Goal: Find specific page/section: Find specific page/section

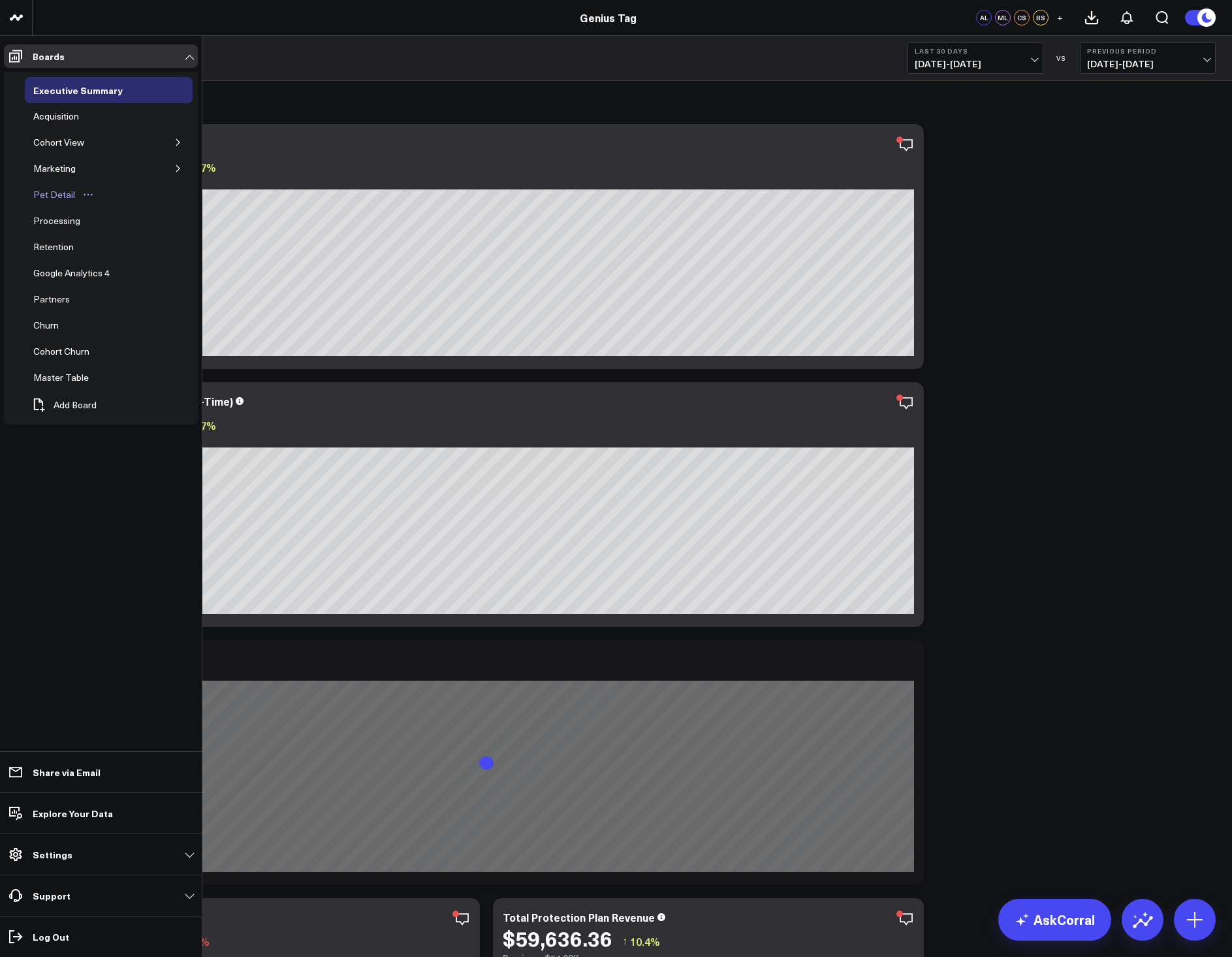
click at [55, 195] on div "Pet Detail" at bounding box center [54, 194] width 48 height 15
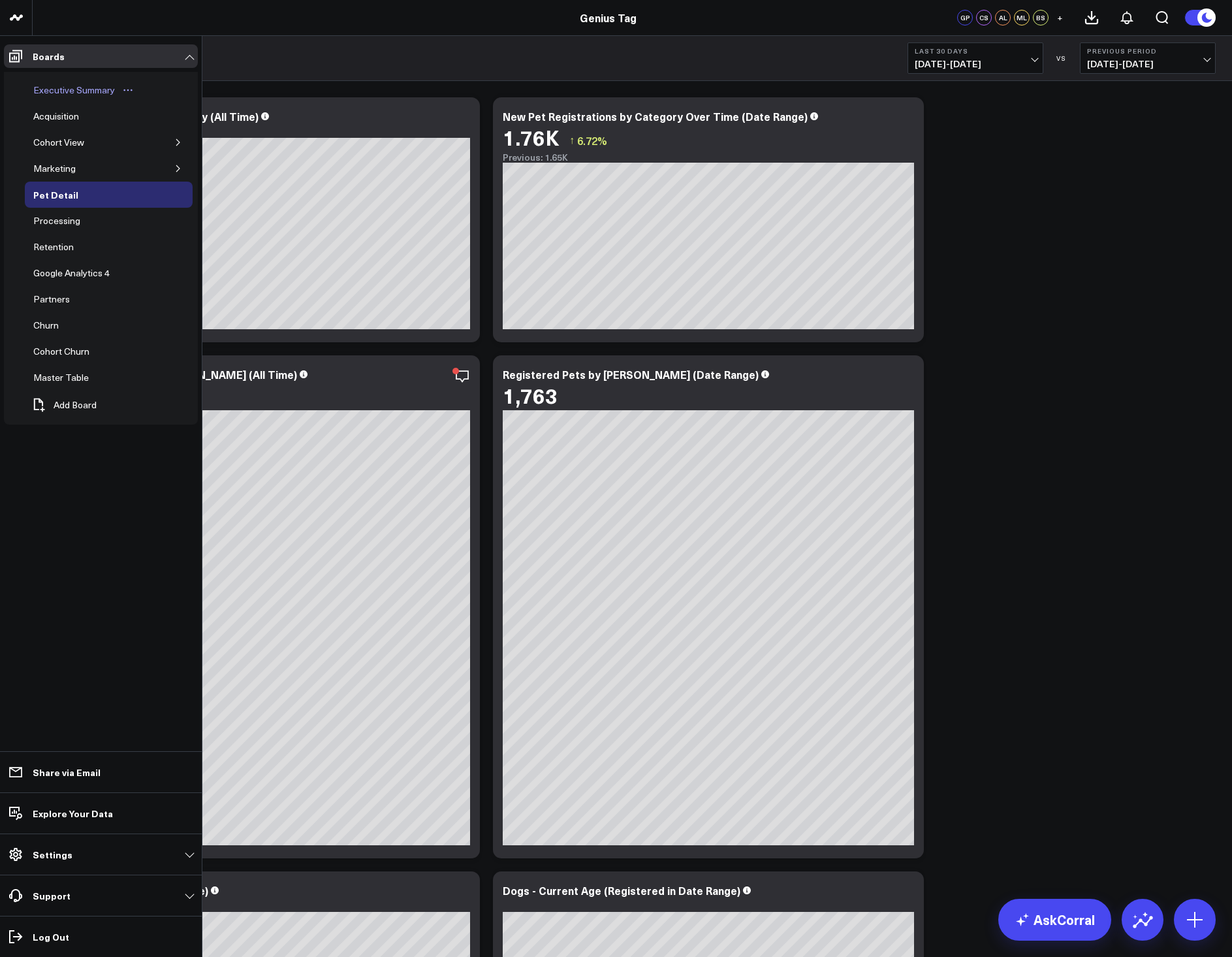
click at [68, 88] on div "Executive Summary" at bounding box center [73, 89] width 88 height 15
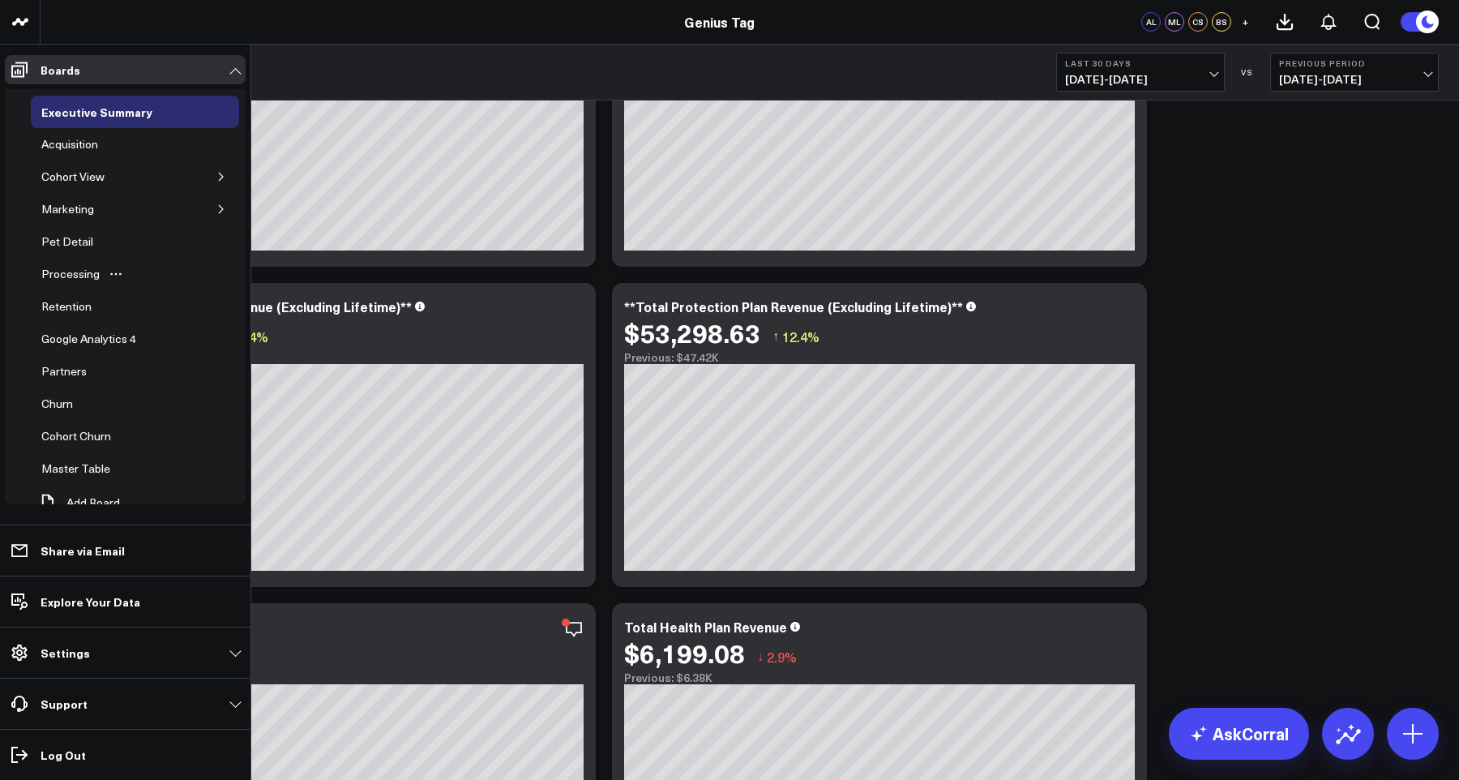
scroll to position [23, 0]
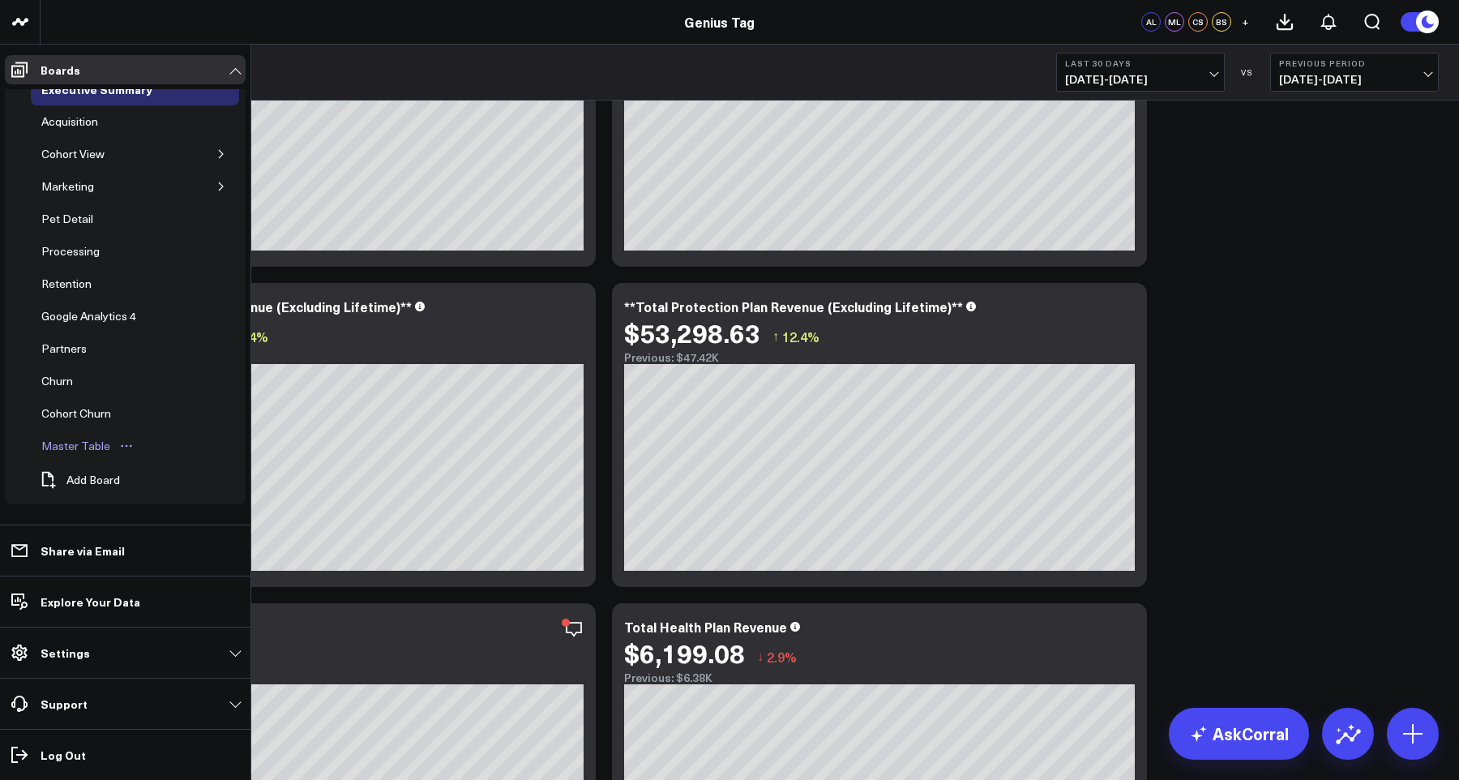
click at [83, 445] on div "Master Table" at bounding box center [75, 445] width 77 height 19
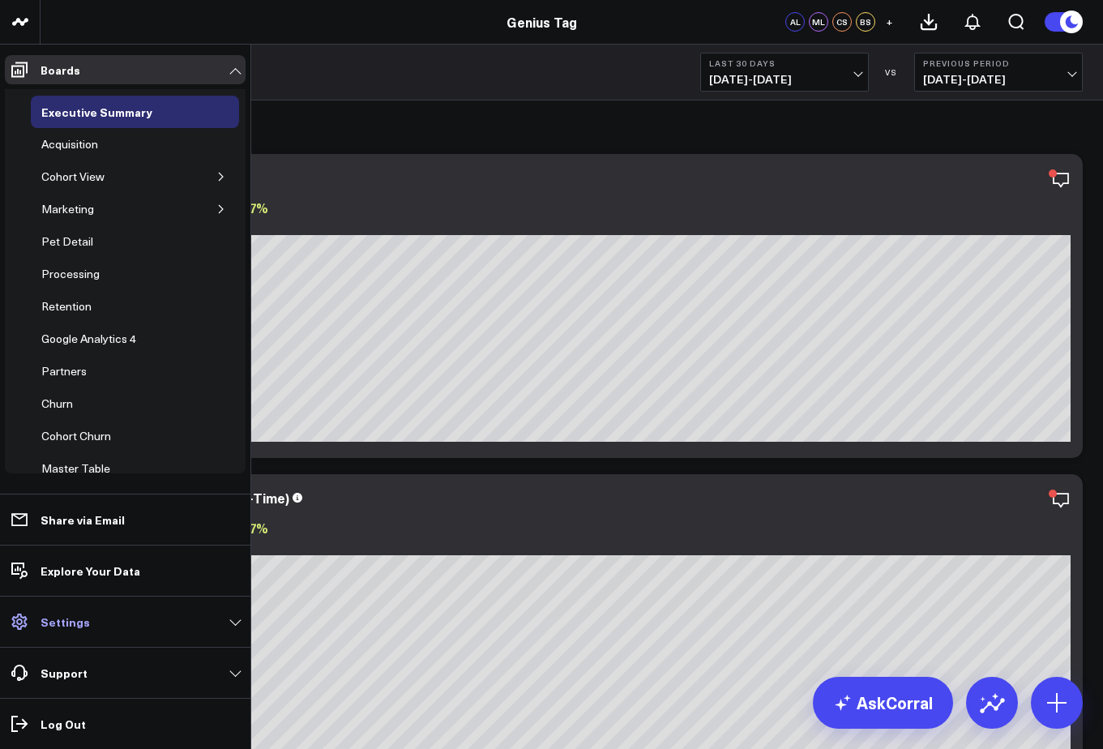
click at [84, 628] on p "Settings" at bounding box center [65, 621] width 49 height 13
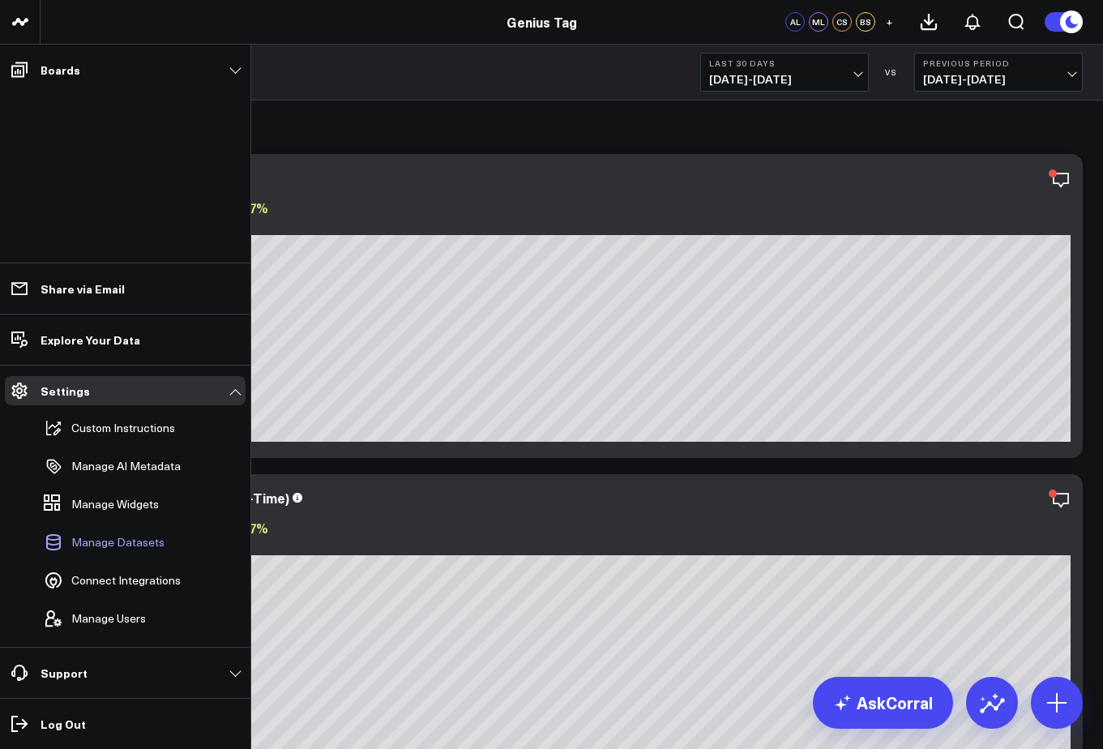
click at [135, 543] on span "Manage Datasets" at bounding box center [117, 542] width 93 height 13
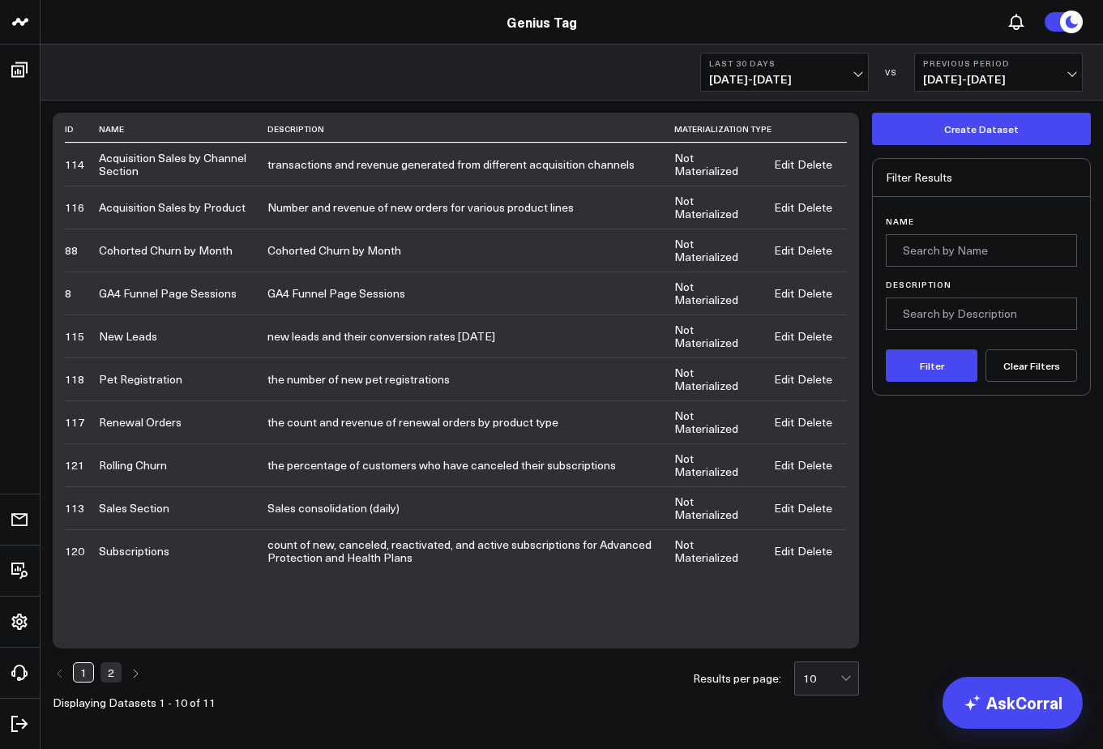
click at [139, 30] on div "Genius Tag" at bounding box center [541, 22] width 1083 height 18
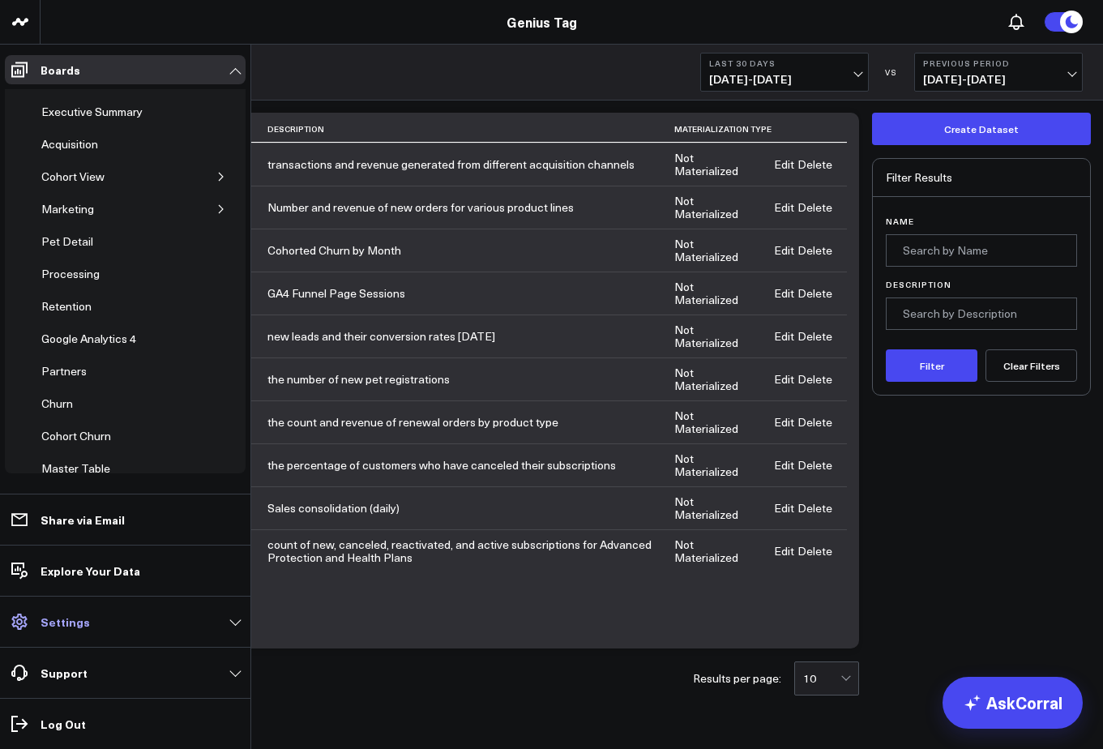
click at [92, 627] on link "Settings" at bounding box center [125, 621] width 241 height 29
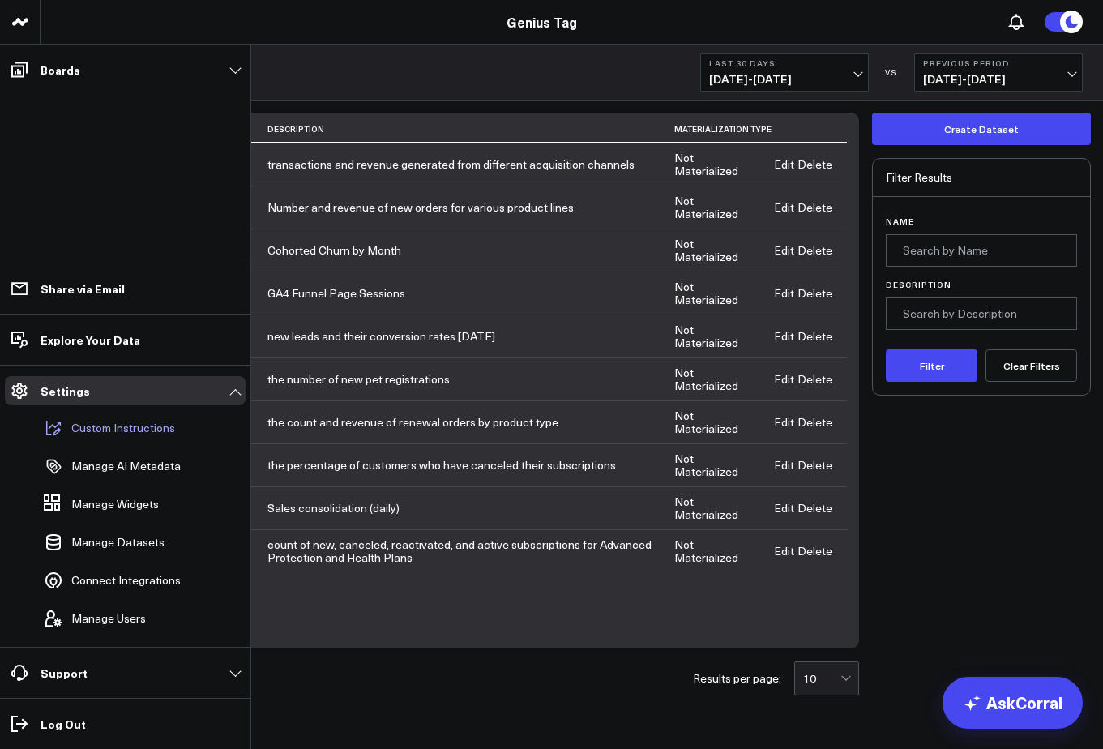
click at [117, 435] on p "Custom Instructions" at bounding box center [123, 428] width 104 height 13
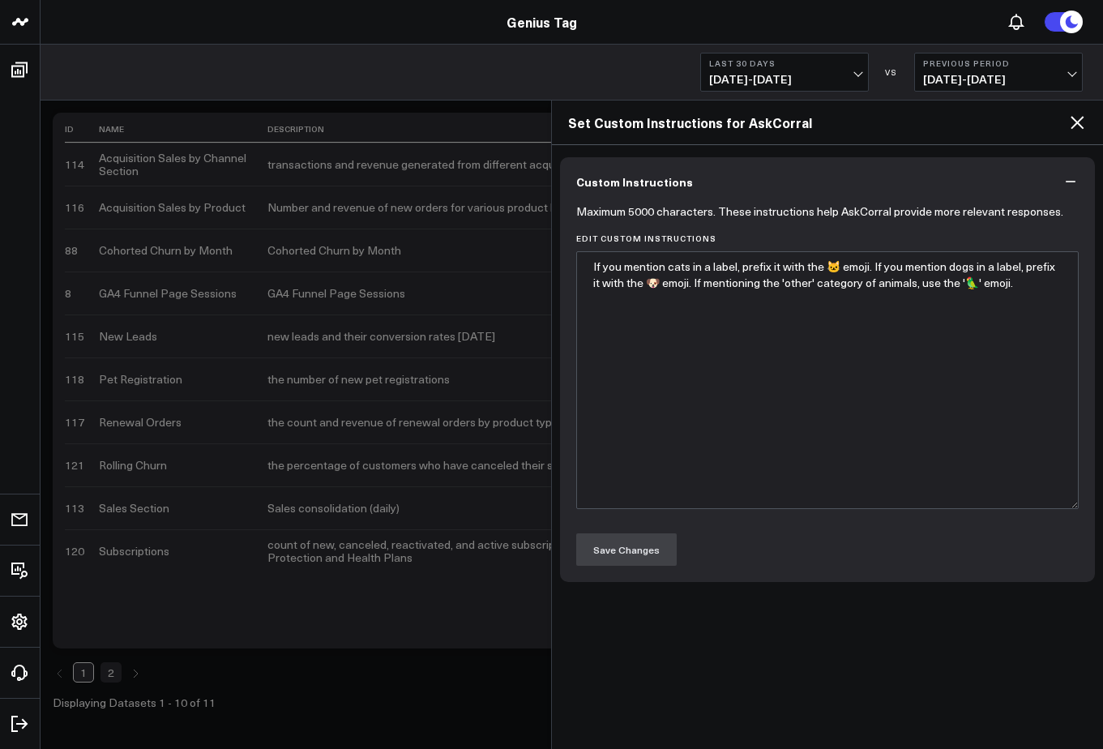
click at [1077, 124] on icon at bounding box center [1077, 122] width 13 height 13
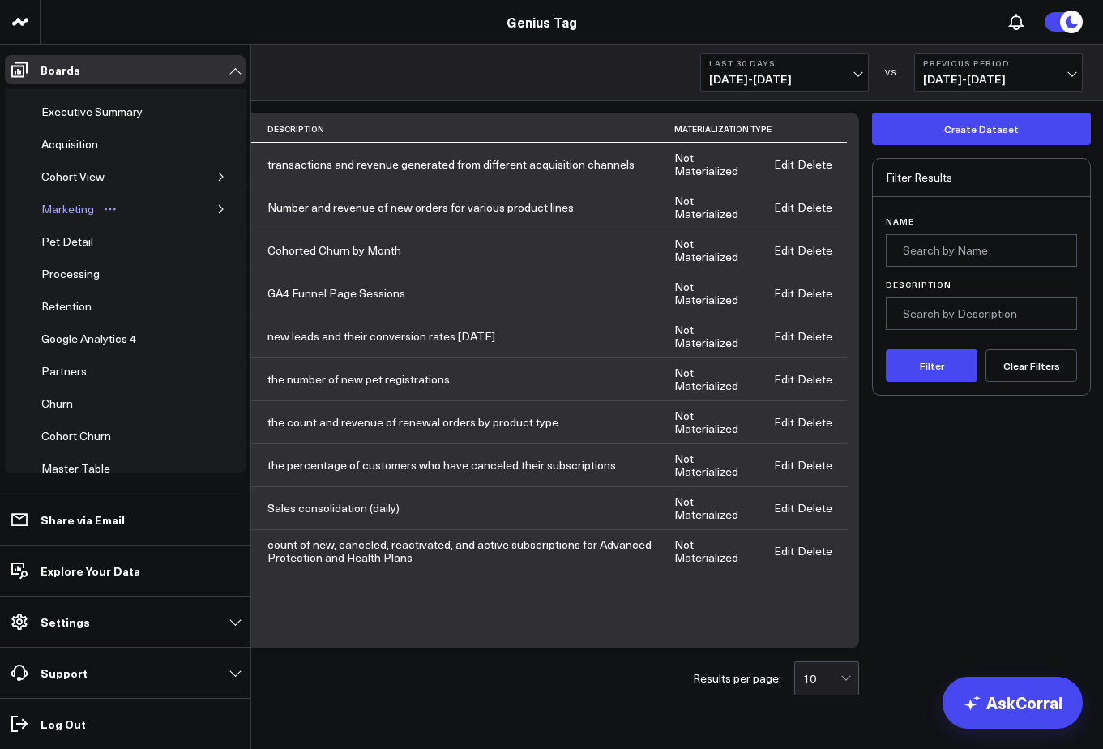
scroll to position [54, 0]
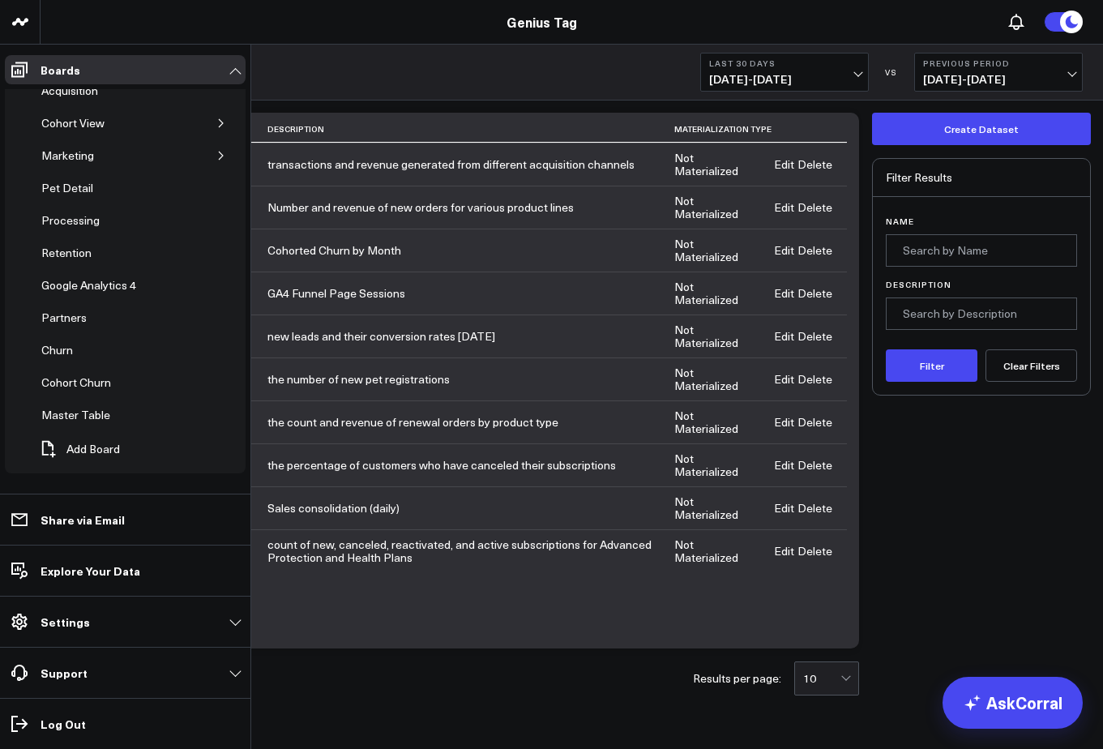
click at [78, 606] on li "Settings Custom Instructions Manage AI Metadata Manage Widgets Manage Datasets …" at bounding box center [125, 621] width 250 height 51
click at [66, 624] on p "Settings" at bounding box center [65, 621] width 49 height 13
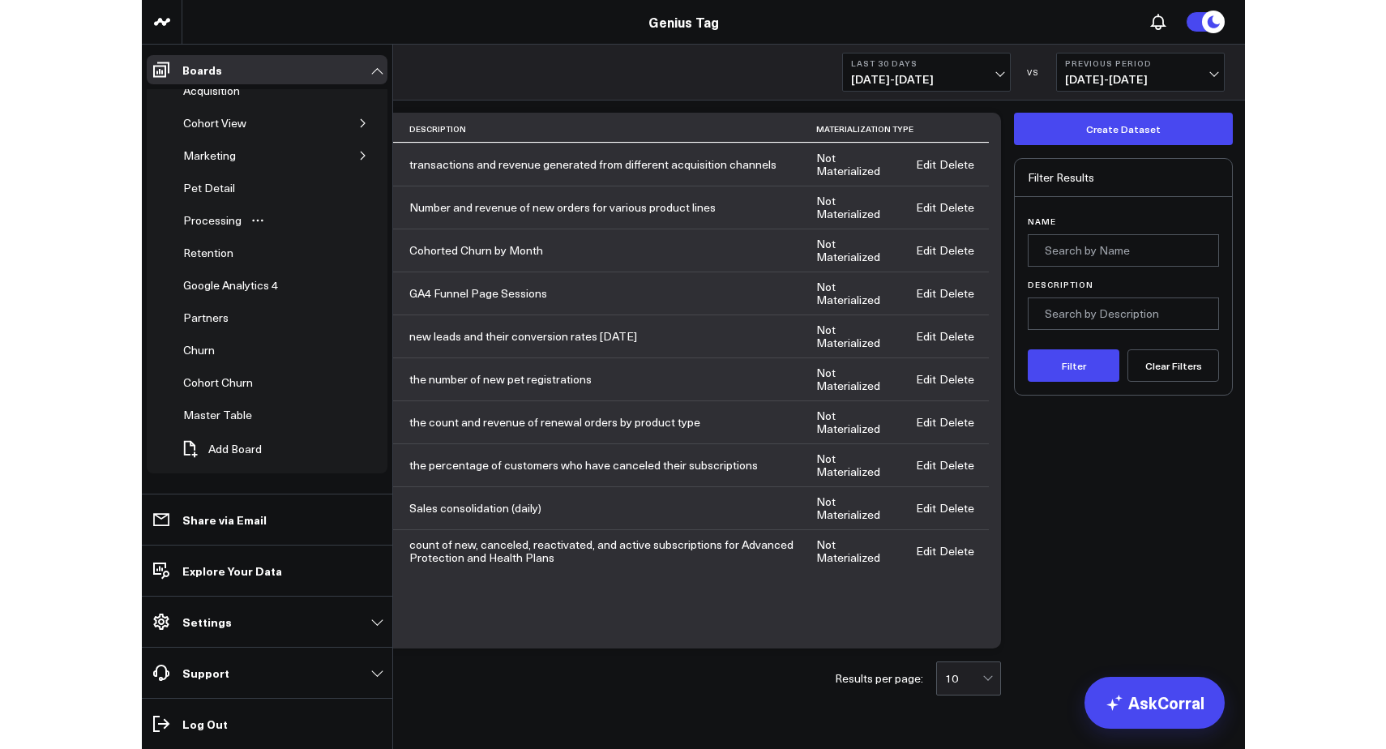
scroll to position [0, 0]
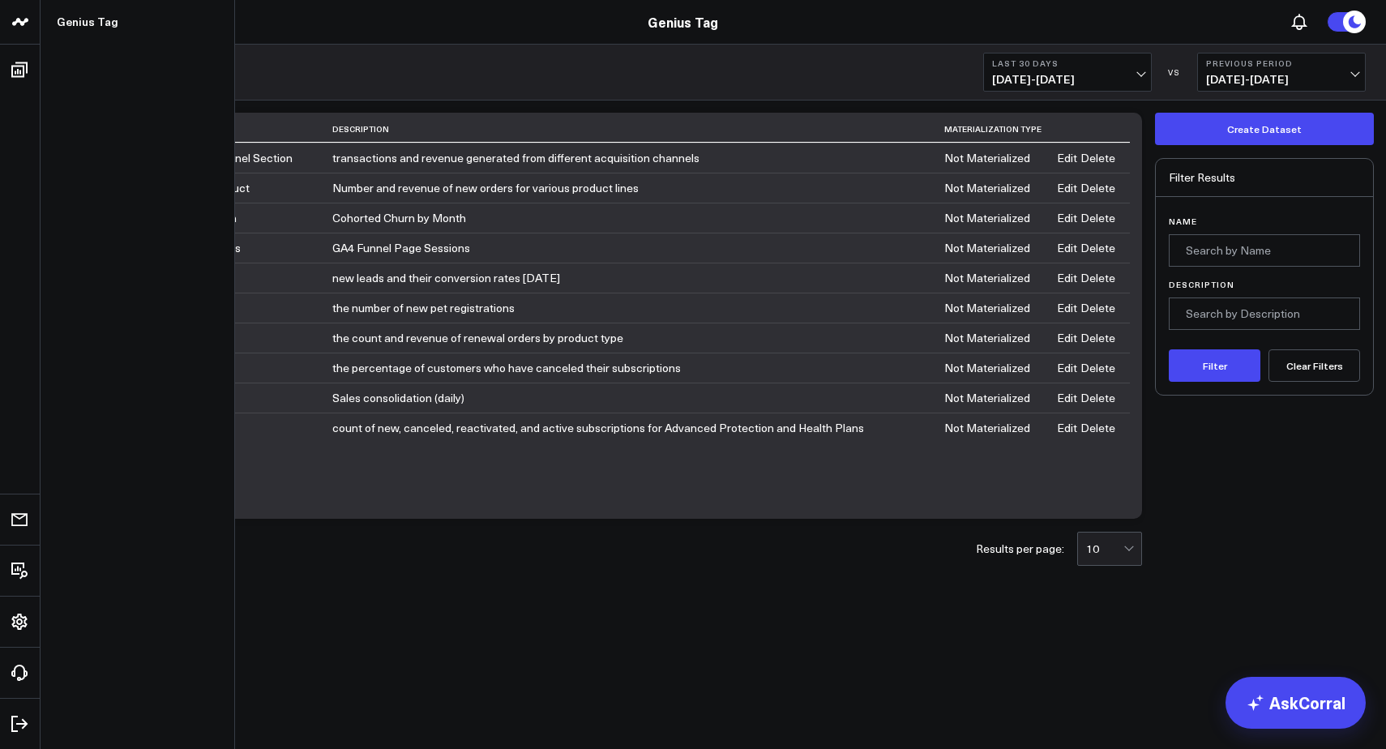
drag, startPoint x: 132, startPoint y: 33, endPoint x: 30, endPoint y: 27, distance: 102.4
click at [123, 33] on header "Genius Tag Genius Tag" at bounding box center [693, 22] width 1386 height 45
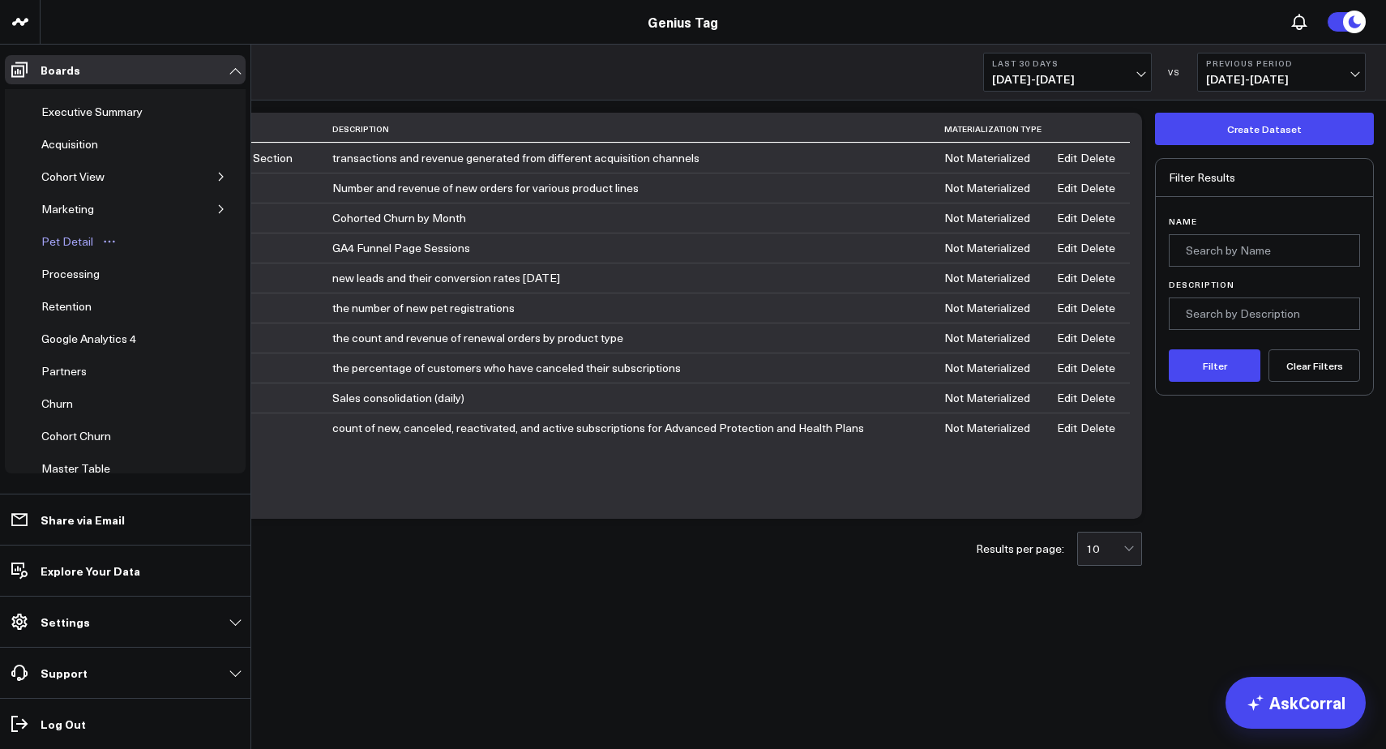
click at [66, 245] on div "Pet Detail" at bounding box center [67, 241] width 60 height 19
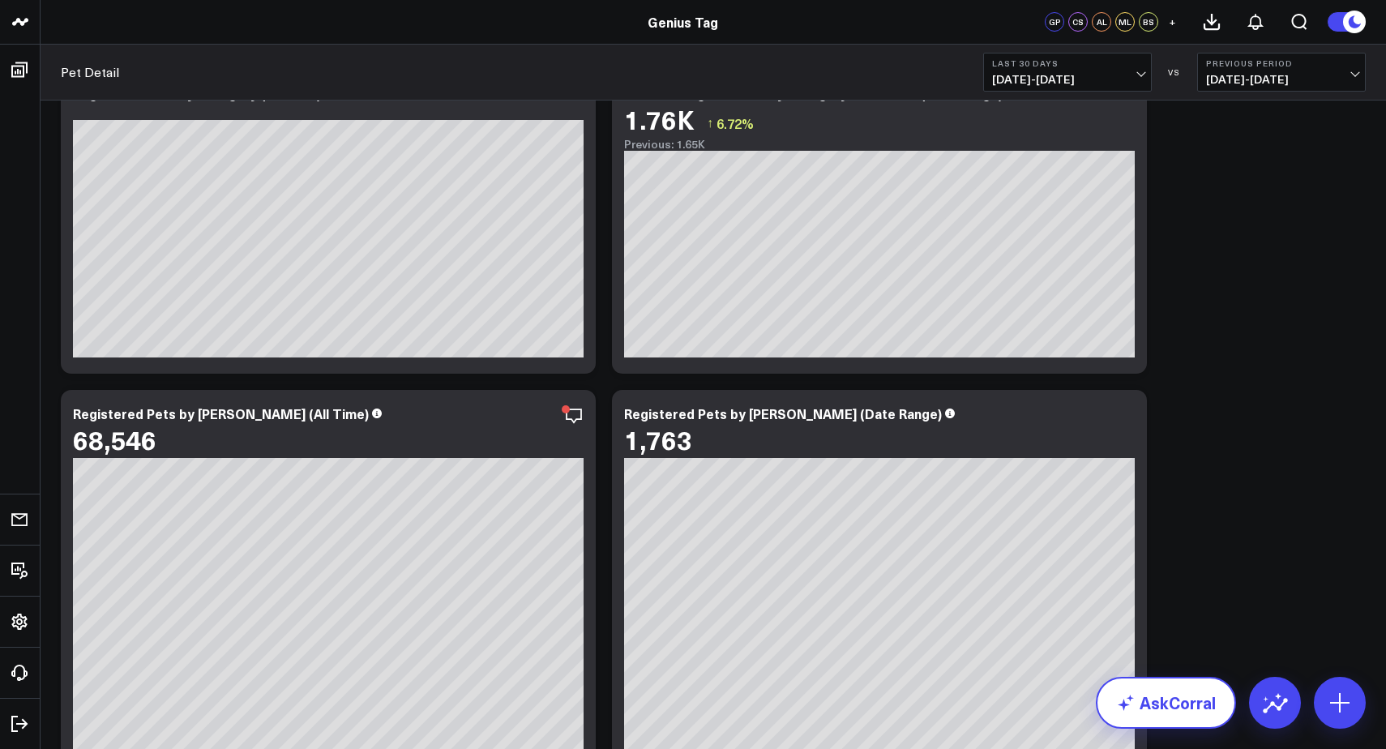
scroll to position [57, 0]
